Goal: Check status: Check status

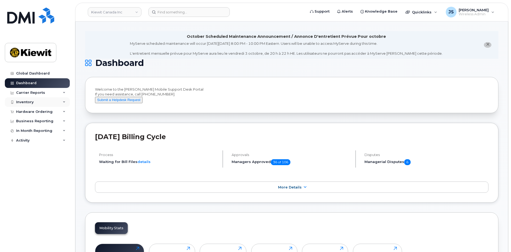
click at [24, 102] on div "Inventory" at bounding box center [24, 102] width 17 height 4
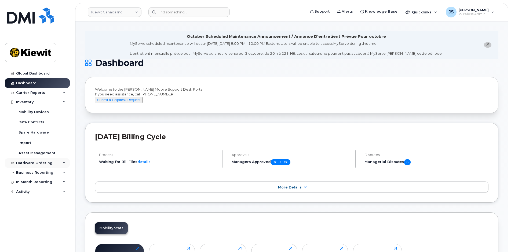
click at [21, 160] on div "Hardware Ordering" at bounding box center [37, 163] width 65 height 10
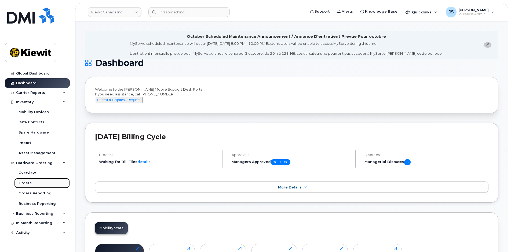
click at [25, 183] on div "Orders" at bounding box center [25, 183] width 13 height 5
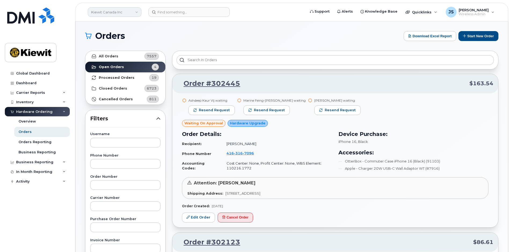
click at [115, 13] on link "Kiewit Canada Inc" at bounding box center [115, 12] width 54 height 10
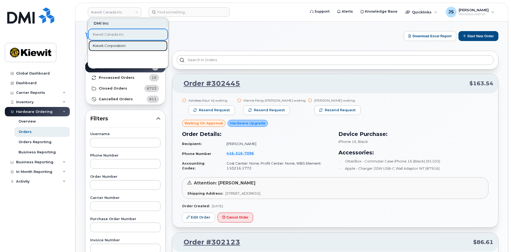
click at [110, 43] on link "Kiewit Corporation" at bounding box center [128, 46] width 79 height 11
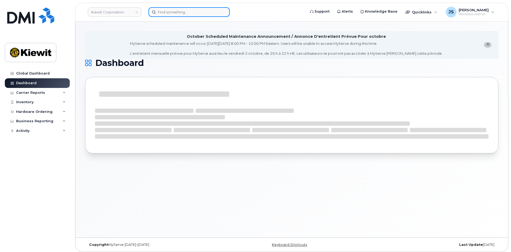
click at [181, 13] on input at bounding box center [188, 12] width 81 height 10
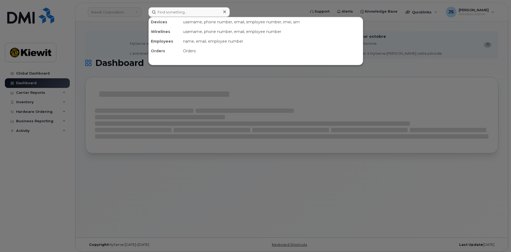
click at [86, 56] on div at bounding box center [255, 126] width 511 height 252
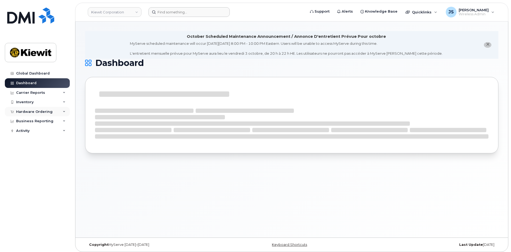
click at [24, 111] on div "Hardware Ordering" at bounding box center [34, 112] width 37 height 4
click at [23, 130] on div "Orders" at bounding box center [25, 132] width 13 height 5
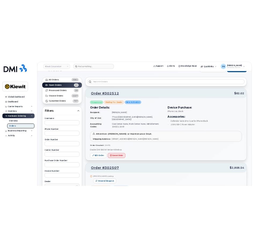
scroll to position [27, 0]
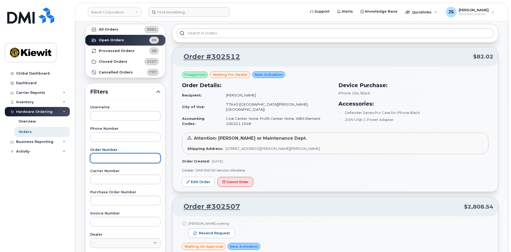
click at [104, 161] on input "text" at bounding box center [125, 159] width 70 height 10
paste input "302474"
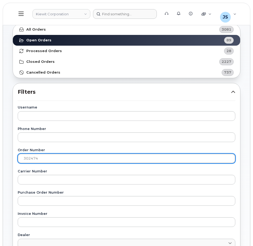
drag, startPoint x: -6, startPoint y: 149, endPoint x: -45, endPoint y: 143, distance: 39.7
paste input "1"
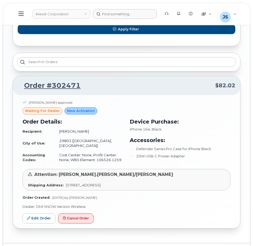
scroll to position [376, 0]
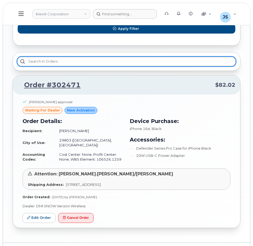
click at [73, 61] on input "text" at bounding box center [126, 62] width 219 height 10
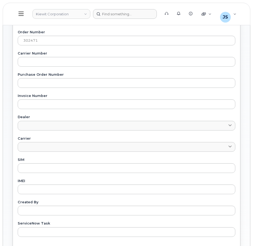
scroll to position [81, 0]
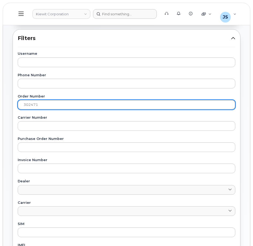
drag, startPoint x: 36, startPoint y: 101, endPoint x: -39, endPoint y: 90, distance: 75.9
click at [0, 90] on html "Kiewit Corporation Support Alerts Knowledge Base Quicklinks Suspend / Cancel De…" at bounding box center [126, 236] width 253 height 635
paste input "129"
click at [24, 107] on input "302129" at bounding box center [127, 105] width 218 height 10
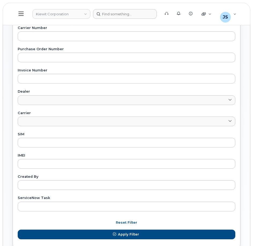
scroll to position [122, 0]
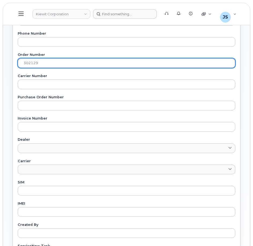
drag, startPoint x: 44, startPoint y: 61, endPoint x: -30, endPoint y: 54, distance: 73.6
click at [0, 54] on html "Kiewit Corporation Support Alerts Knowledge Base Quicklinks Suspend / Cancel De…" at bounding box center [126, 198] width 253 height 641
paste input "489"
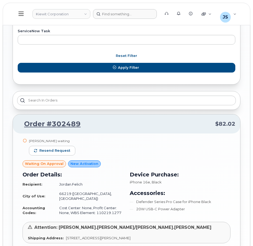
scroll to position [364, 0]
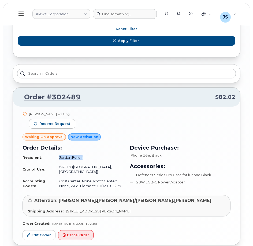
drag, startPoint x: 88, startPoint y: 158, endPoint x: 56, endPoint y: 157, distance: 31.4
click at [56, 157] on td "Jordan.Felich" at bounding box center [88, 157] width 69 height 9
copy td "Jordan.Felich"
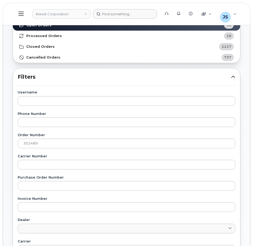
scroll to position [42, 0]
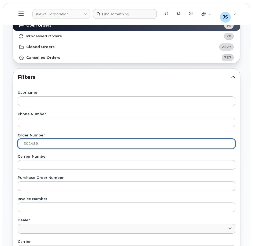
drag, startPoint x: 41, startPoint y: 144, endPoint x: -68, endPoint y: 125, distance: 111.0
click at [61, 143] on input "302489" at bounding box center [127, 144] width 218 height 10
click at [57, 146] on input "302489" at bounding box center [127, 144] width 218 height 10
drag, startPoint x: 54, startPoint y: 146, endPoint x: -29, endPoint y: 135, distance: 83.8
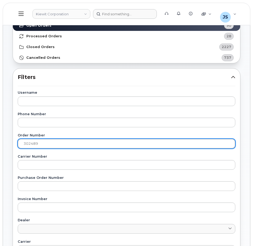
paste input "236"
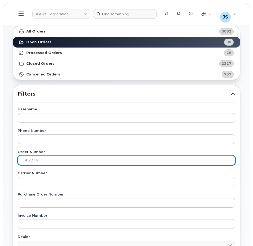
scroll to position [0, 0]
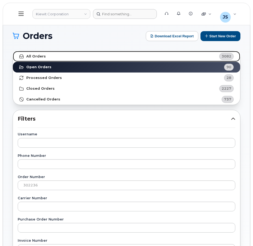
click at [39, 57] on strong "All Orders" at bounding box center [36, 56] width 20 height 4
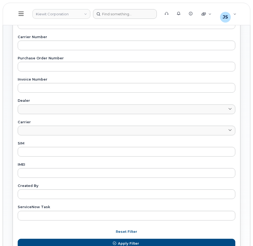
scroll to position [107, 0]
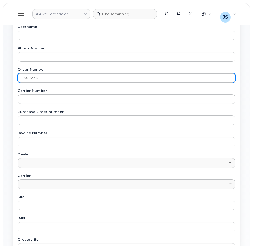
drag, startPoint x: 30, startPoint y: 79, endPoint x: -52, endPoint y: 74, distance: 81.8
click at [0, 74] on html "Kiewit Corporation Support Alerts Knowledge Base Quicklinks Suspend / Cancel De…" at bounding box center [126, 213] width 253 height 640
paste input "467"
type input "302467"
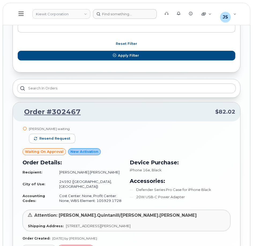
scroll to position [376, 0]
